Goal: Transaction & Acquisition: Purchase product/service

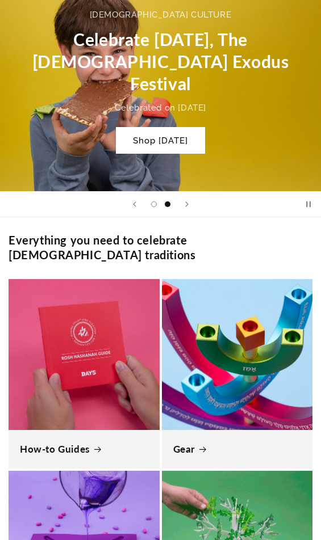
scroll to position [681, 0]
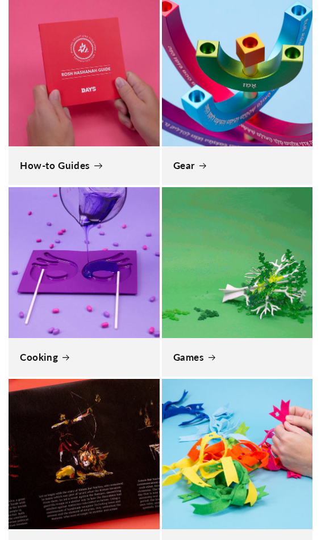
click at [87, 160] on link "How-to Guides" at bounding box center [84, 166] width 128 height 12
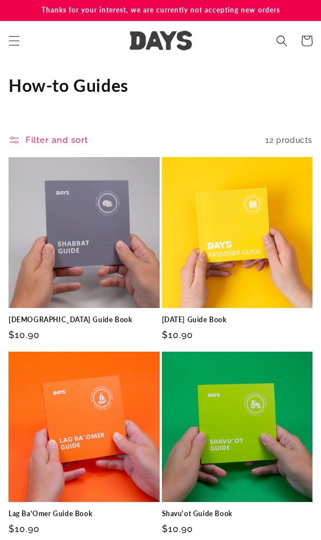
click at [235, 316] on link "[DATE] Guide Book" at bounding box center [237, 320] width 151 height 9
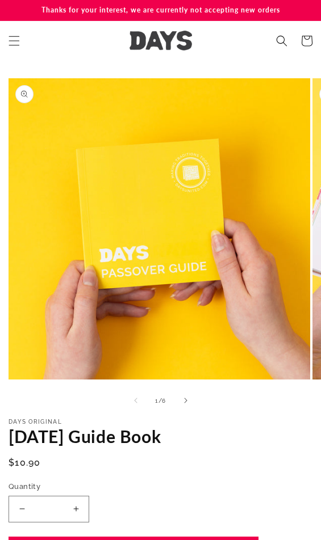
scroll to position [170, 0]
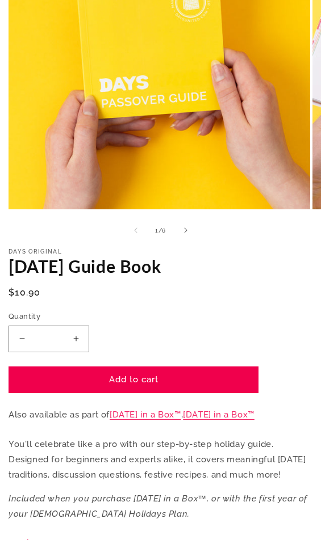
click at [82, 341] on button "Increase quantity for [DATE] Guide Book" at bounding box center [76, 339] width 26 height 27
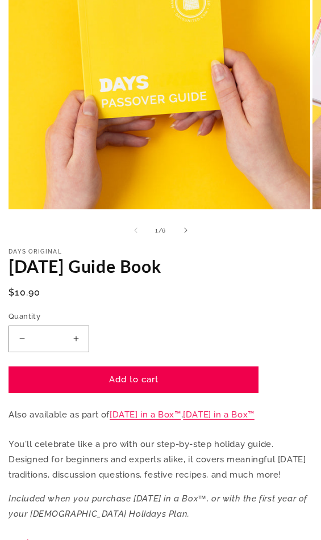
click at [82, 342] on button "Increase quantity for [DATE] Guide Book" at bounding box center [76, 339] width 26 height 27
type input "*"
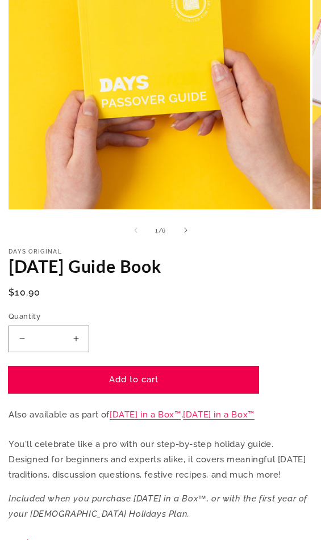
click at [116, 384] on button "Add to cart" at bounding box center [134, 380] width 250 height 27
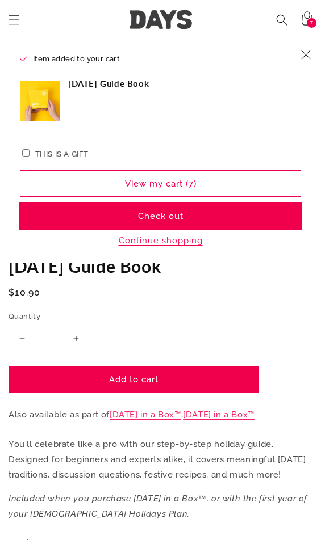
click at [200, 215] on button "Check out" at bounding box center [160, 216] width 281 height 27
